Goal: Transaction & Acquisition: Purchase product/service

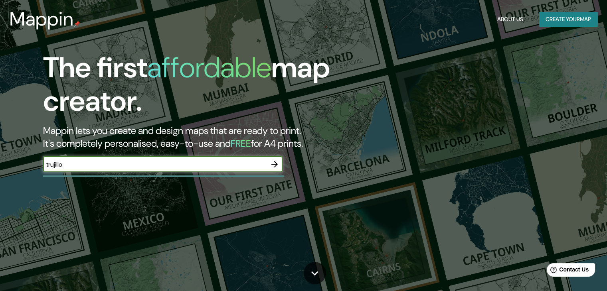
type input "trujillo"
click at [270, 165] on icon "button" at bounding box center [275, 165] width 10 height 10
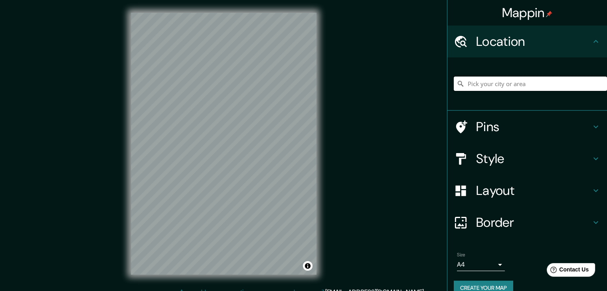
click at [528, 79] on input "Pick your city or area" at bounding box center [529, 84] width 153 height 14
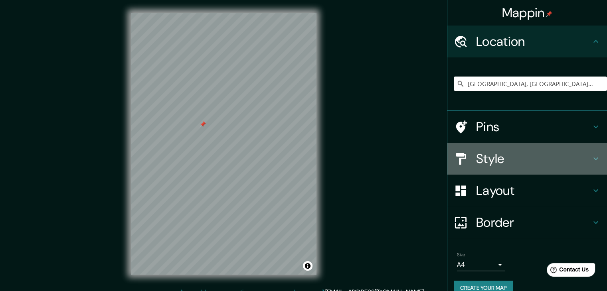
click at [475, 167] on div "Style" at bounding box center [527, 159] width 160 height 32
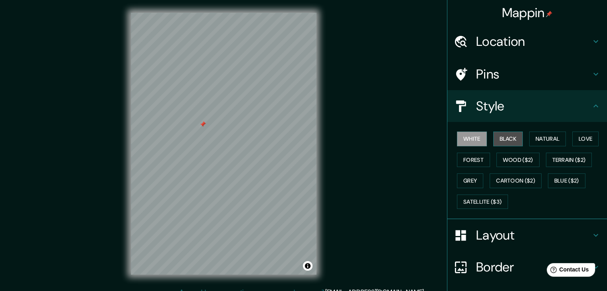
click at [505, 142] on button "Black" at bounding box center [508, 139] width 30 height 15
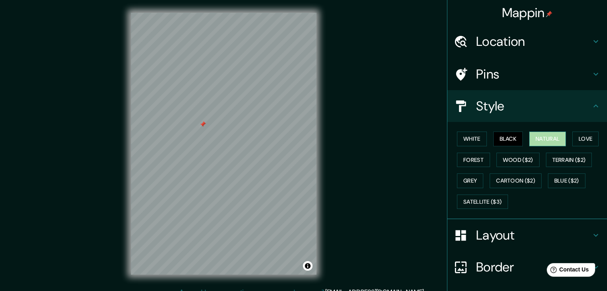
click at [548, 134] on button "Natural" at bounding box center [547, 139] width 37 height 15
click at [500, 159] on button "Wood ($2)" at bounding box center [517, 160] width 43 height 15
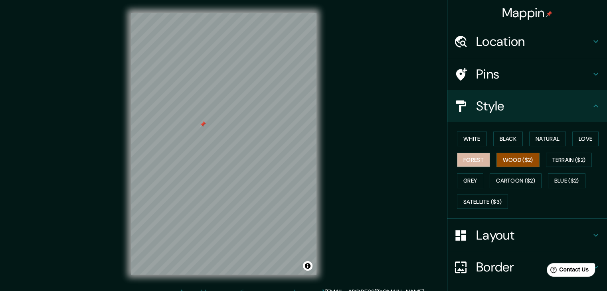
click at [477, 158] on button "Forest" at bounding box center [473, 160] width 33 height 15
click at [560, 158] on button "Terrain ($2)" at bounding box center [569, 160] width 46 height 15
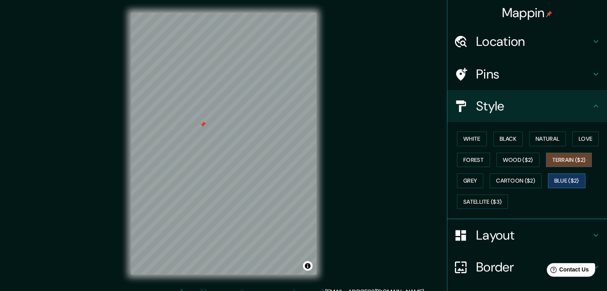
click at [557, 177] on button "Blue ($2)" at bounding box center [566, 180] width 37 height 15
click at [516, 183] on button "Cartoon ($2)" at bounding box center [515, 180] width 52 height 15
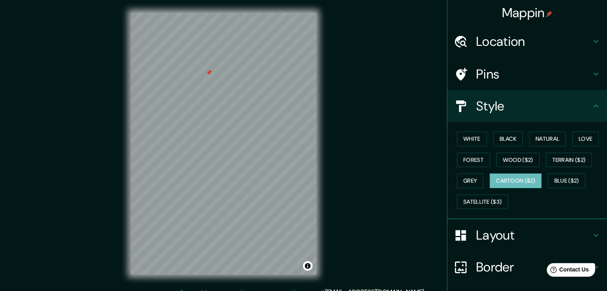
click at [209, 75] on div at bounding box center [208, 72] width 6 height 6
click at [491, 63] on div "Pins" at bounding box center [527, 74] width 160 height 32
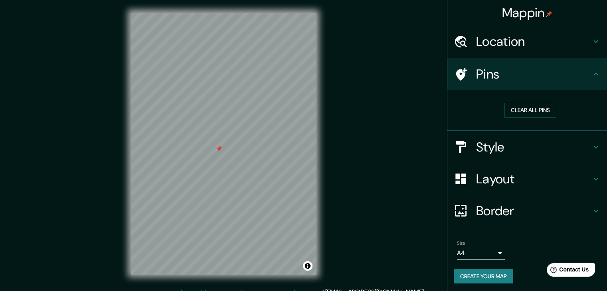
click at [517, 45] on h4 "Location" at bounding box center [533, 42] width 115 height 16
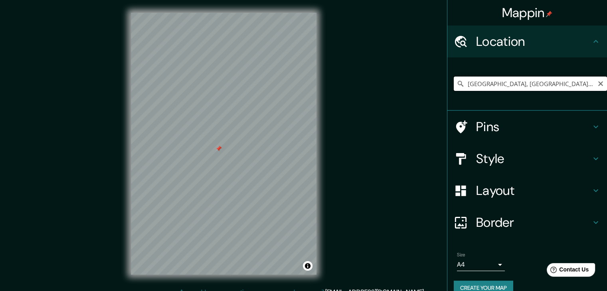
click at [509, 81] on input "[GEOGRAPHIC_DATA], [GEOGRAPHIC_DATA], [GEOGRAPHIC_DATA]" at bounding box center [529, 84] width 153 height 14
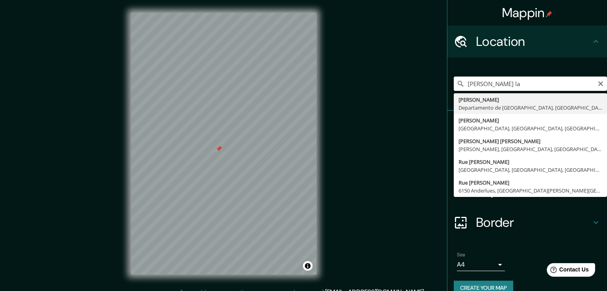
type input "[PERSON_NAME], Departamento de [GEOGRAPHIC_DATA], [GEOGRAPHIC_DATA]"
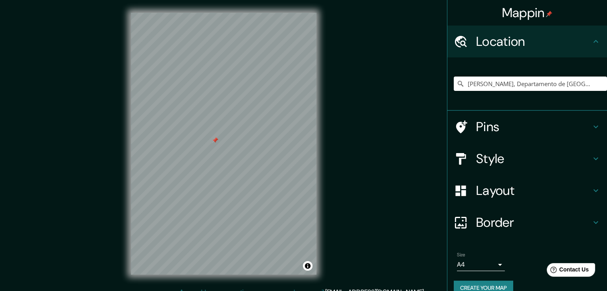
click at [499, 166] on h4 "Style" at bounding box center [533, 159] width 115 height 16
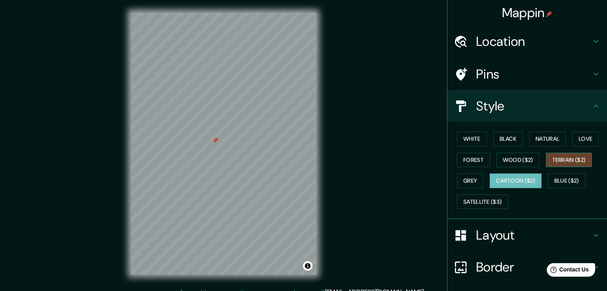
click at [563, 160] on button "Terrain ($2)" at bounding box center [569, 160] width 46 height 15
click at [516, 160] on button "Wood ($2)" at bounding box center [517, 160] width 43 height 15
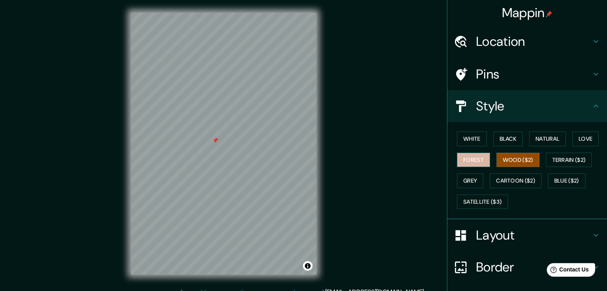
click at [473, 163] on button "Forest" at bounding box center [473, 160] width 33 height 15
click at [568, 177] on button "Blue ($2)" at bounding box center [566, 180] width 37 height 15
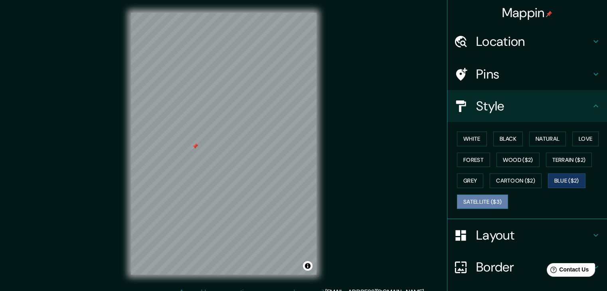
click at [485, 201] on button "Satellite ($3)" at bounding box center [482, 202] width 51 height 15
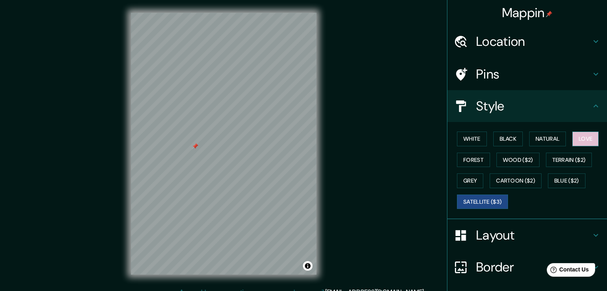
click at [582, 143] on button "Love" at bounding box center [585, 139] width 26 height 15
click at [564, 179] on button "Blue ($2)" at bounding box center [566, 180] width 37 height 15
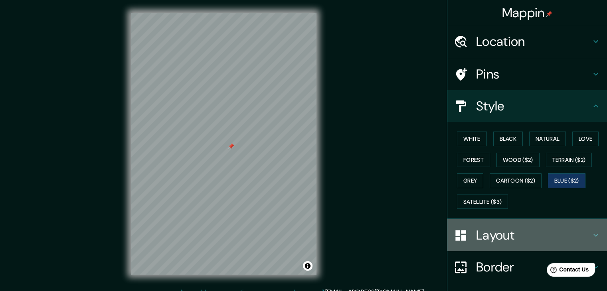
click at [513, 248] on div "Layout" at bounding box center [527, 235] width 160 height 32
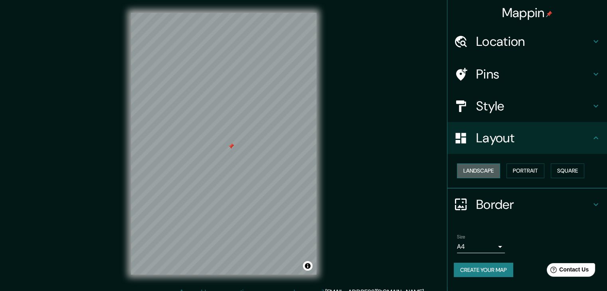
click at [482, 169] on button "Landscape" at bounding box center [478, 171] width 43 height 15
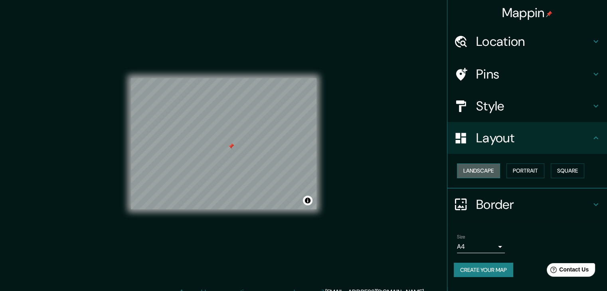
click at [482, 169] on button "Landscape" at bounding box center [478, 171] width 43 height 15
click at [532, 169] on button "Portrait" at bounding box center [525, 171] width 38 height 15
